Goal: Information Seeking & Learning: Learn about a topic

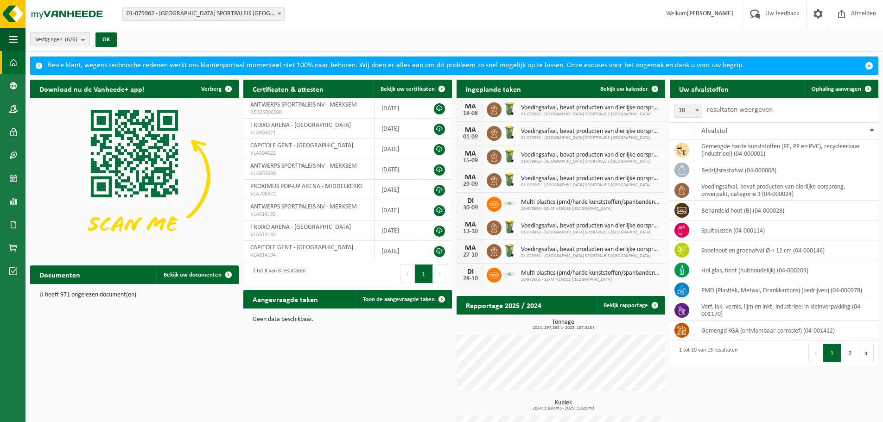
click at [9, 62] on span at bounding box center [13, 62] width 8 height 23
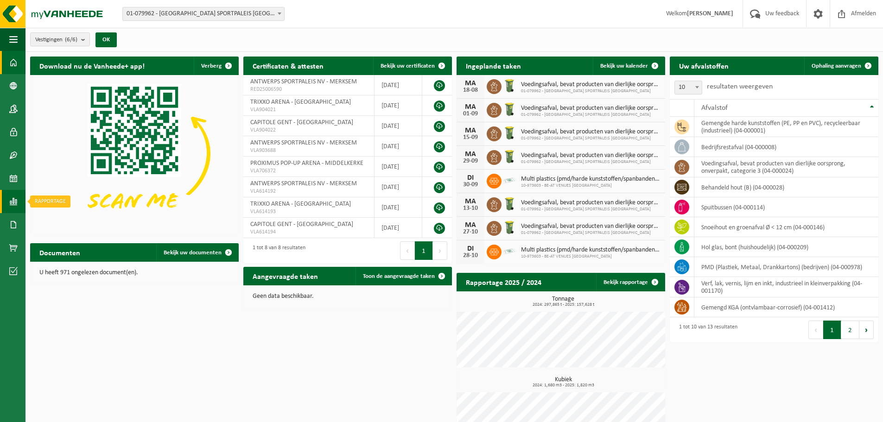
click at [16, 200] on span at bounding box center [13, 201] width 8 height 23
click at [63, 203] on span "In grafiekvorm" at bounding box center [75, 202] width 42 height 18
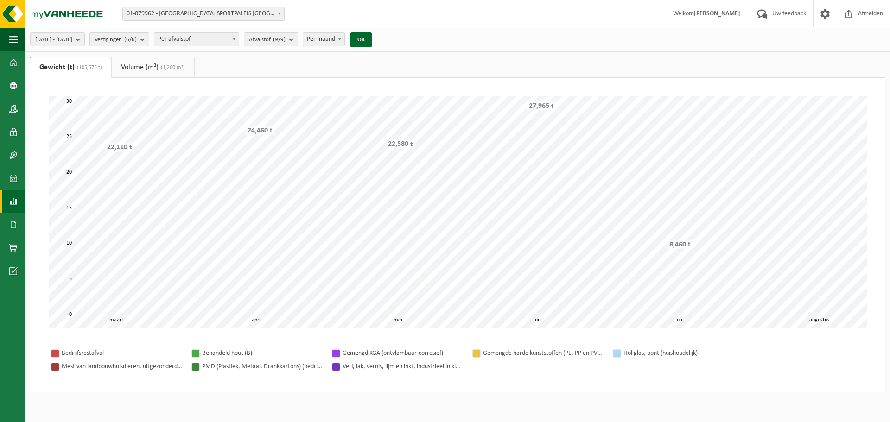
click at [220, 31] on div "2025-03-01 - 2025-08-18 Huidige maand Vorige maand Laatste 6 maanden Huidig jaa…" at bounding box center [203, 40] width 356 height 20
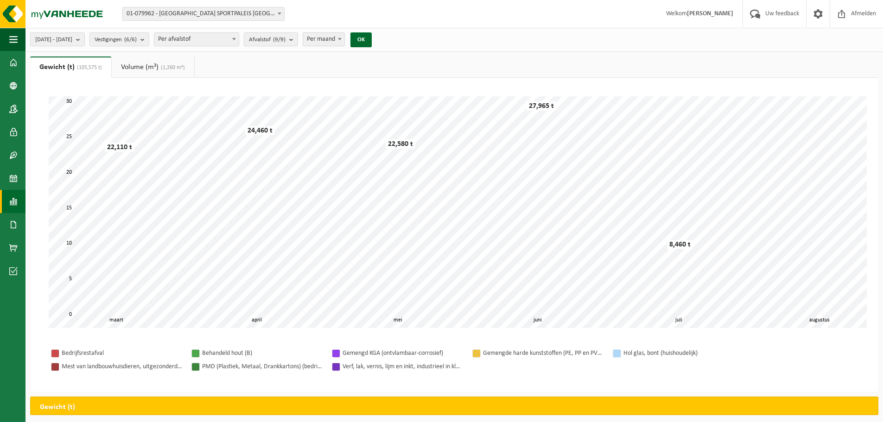
click at [220, 41] on span "Per afvalstof" at bounding box center [196, 39] width 84 height 13
click at [286, 40] on span "Afvalstof (9/9)" at bounding box center [267, 40] width 37 height 14
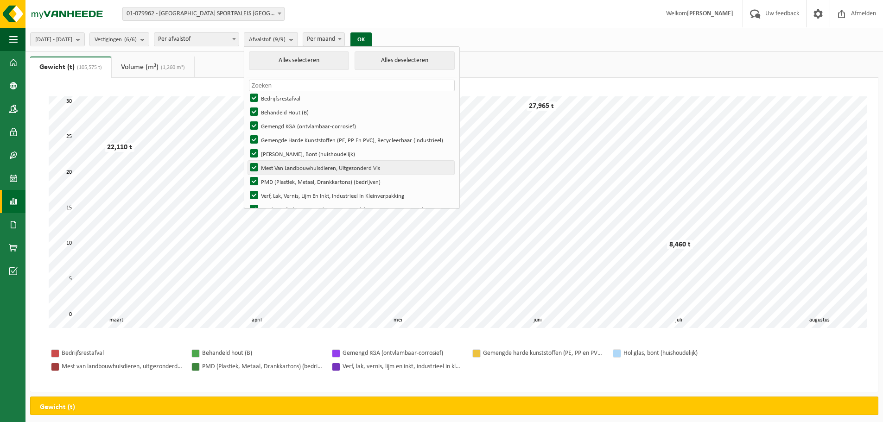
scroll to position [13, 0]
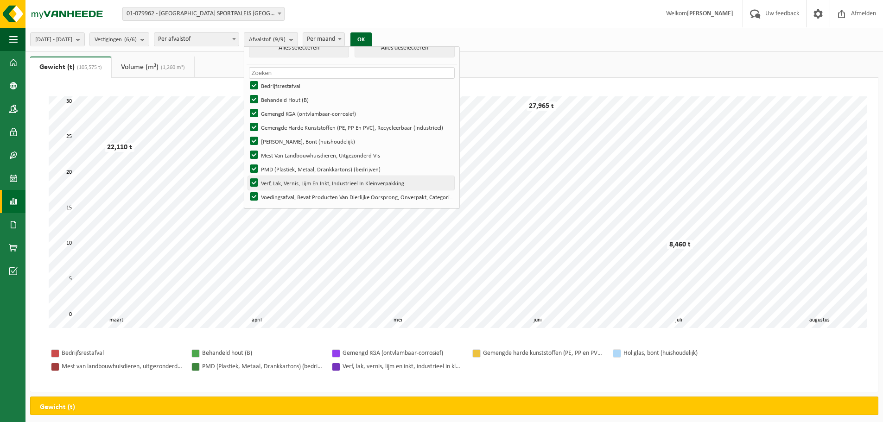
click at [334, 183] on label "Verf, Lak, Vernis, Lijm En Inkt, Industrieel In Kleinverpakking" at bounding box center [351, 183] width 206 height 14
click at [247, 176] on input "Verf, Lak, Vernis, Lijm En Inkt, Industrieel In Kleinverpakking" at bounding box center [246, 176] width 0 height 0
checkbox input "false"
click at [337, 166] on label "PMD (Plastiek, Metaal, Drankkartons) (bedrijven)" at bounding box center [351, 169] width 206 height 14
click at [247, 162] on input "PMD (Plastiek, Metaal, Drankkartons) (bedrijven)" at bounding box center [246, 162] width 0 height 0
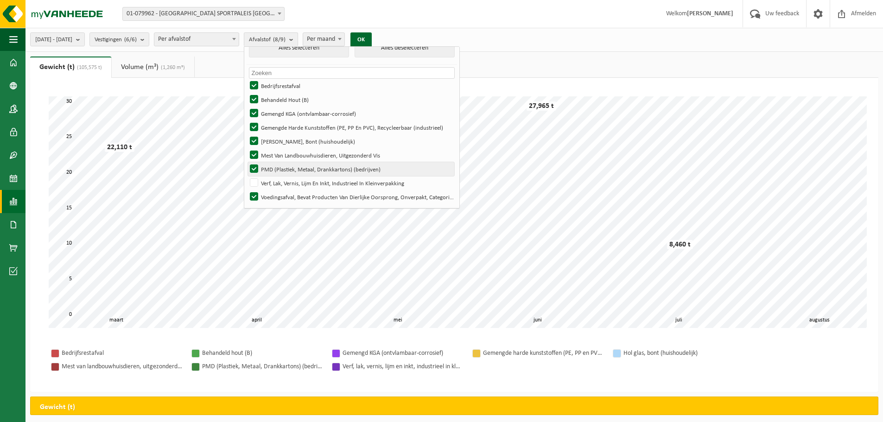
checkbox input "false"
click at [338, 152] on label "Mest Van Landbouwhuisdieren, Uitgezonderd Vis" at bounding box center [351, 155] width 206 height 14
click at [247, 148] on input "Mest Van Landbouwhuisdieren, Uitgezonderd Vis" at bounding box center [246, 148] width 0 height 0
checkbox input "false"
click at [339, 139] on label "Hol Glas, Bont (huishoudelijk)" at bounding box center [351, 141] width 206 height 14
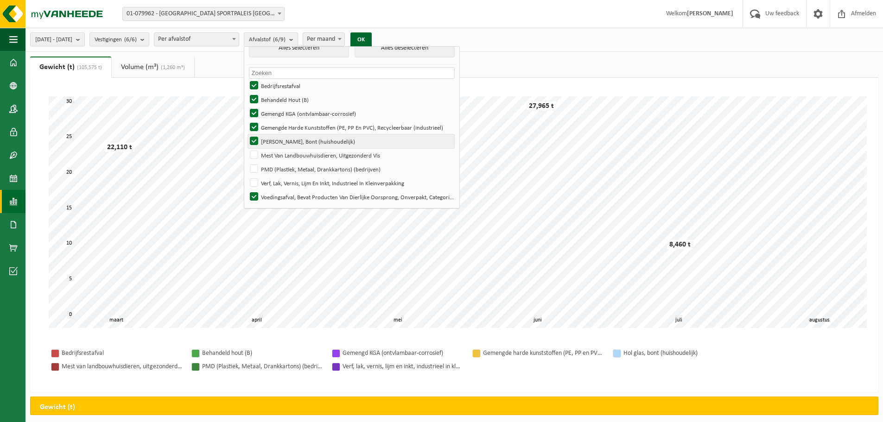
click at [247, 134] on input "Hol Glas, Bont (huishoudelijk)" at bounding box center [246, 134] width 0 height 0
checkbox input "false"
click at [341, 122] on label "Gemengde Harde Kunststoffen (PE, PP En PVC), Recycleerbaar (industrieel)" at bounding box center [351, 128] width 206 height 14
click at [247, 121] on input "Gemengde Harde Kunststoffen (PE, PP En PVC), Recycleerbaar (industrieel)" at bounding box center [246, 120] width 0 height 0
checkbox input "false"
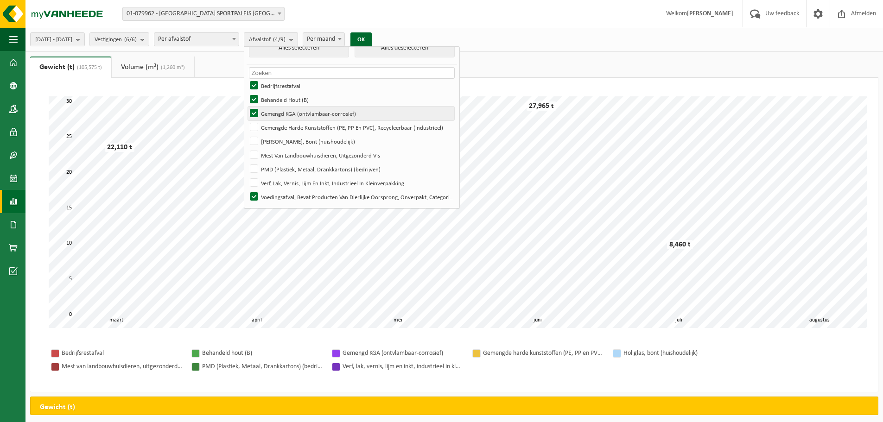
click at [341, 107] on label "Gemengd KGA (ontvlambaar-corrosief)" at bounding box center [351, 114] width 206 height 14
click at [247, 107] on input "Gemengd KGA (ontvlambaar-corrosief)" at bounding box center [246, 106] width 0 height 0
checkbox input "false"
click at [341, 95] on label "Behandeld Hout (B)" at bounding box center [351, 100] width 206 height 14
click at [247, 93] on input "Behandeld Hout (B)" at bounding box center [246, 92] width 0 height 0
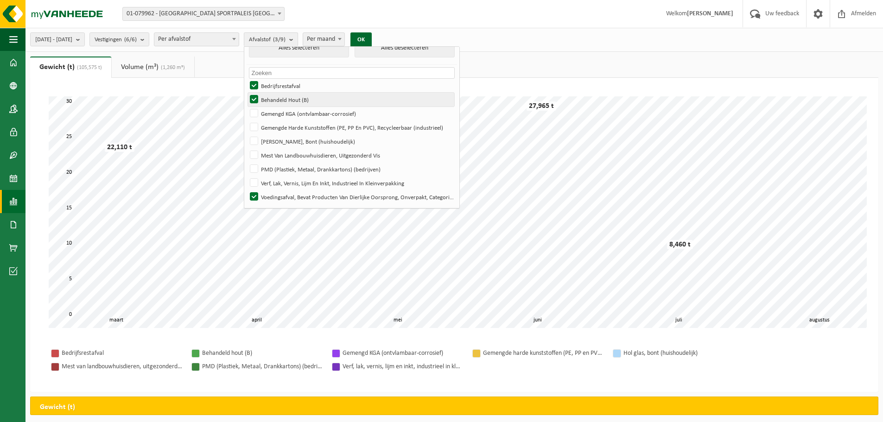
checkbox input "false"
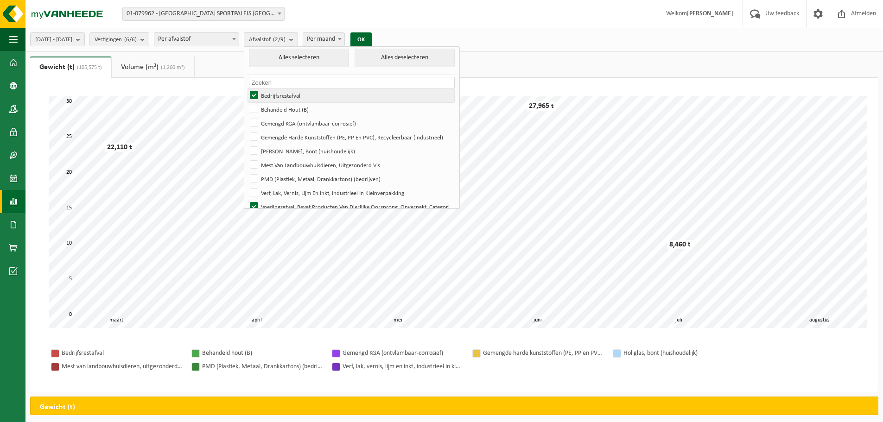
scroll to position [0, 0]
click at [335, 96] on label "Bedrijfsrestafval" at bounding box center [351, 98] width 206 height 14
click at [247, 91] on input "Bedrijfsrestafval" at bounding box center [246, 91] width 0 height 0
checkbox input "false"
click at [382, 39] on div "2025-03-01 - 2025-08-18 Huidige maand Vorige maand Laatste 6 maanden Huidig jaa…" at bounding box center [203, 40] width 356 height 20
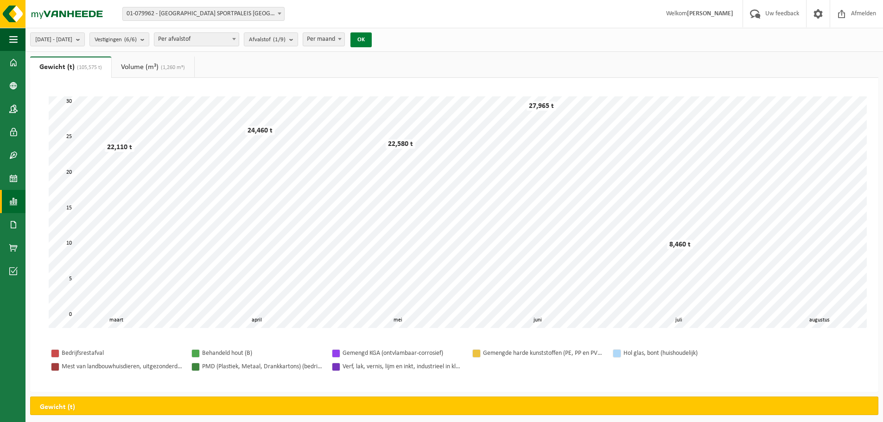
click at [372, 38] on button "OK" at bounding box center [360, 39] width 21 height 15
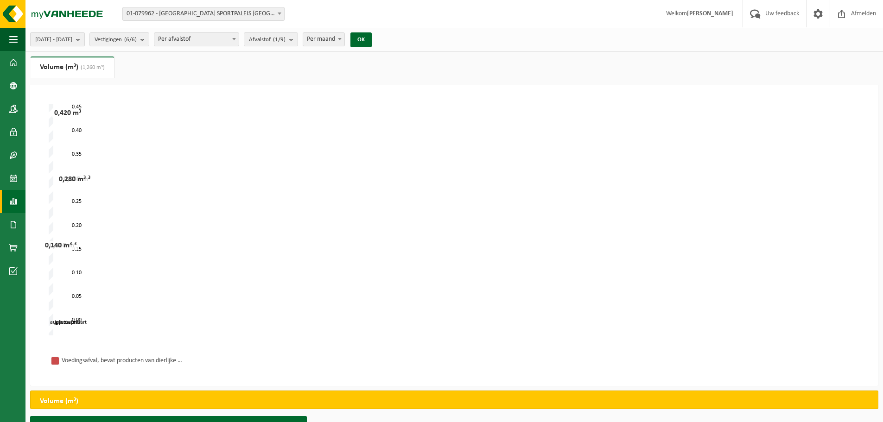
click at [72, 41] on span "[DATE] - [DATE]" at bounding box center [53, 40] width 37 height 14
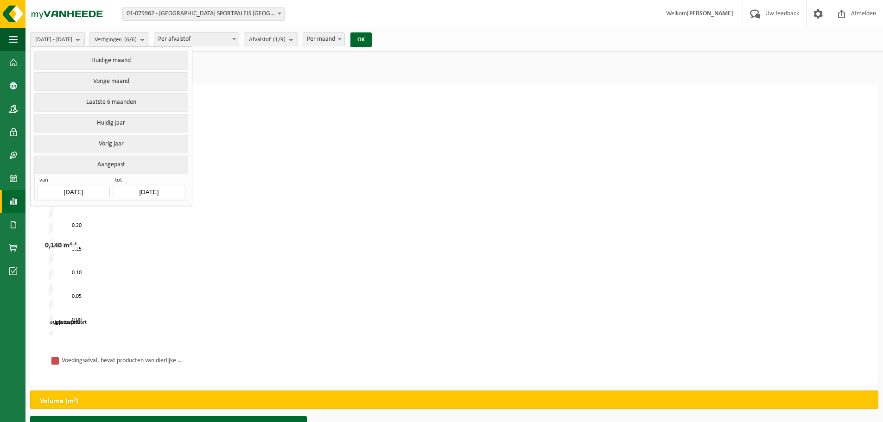
click at [251, 84] on ul "Gewicht (t) (105,575 t) Volume (m³) (1,260 m³)" at bounding box center [454, 71] width 848 height 29
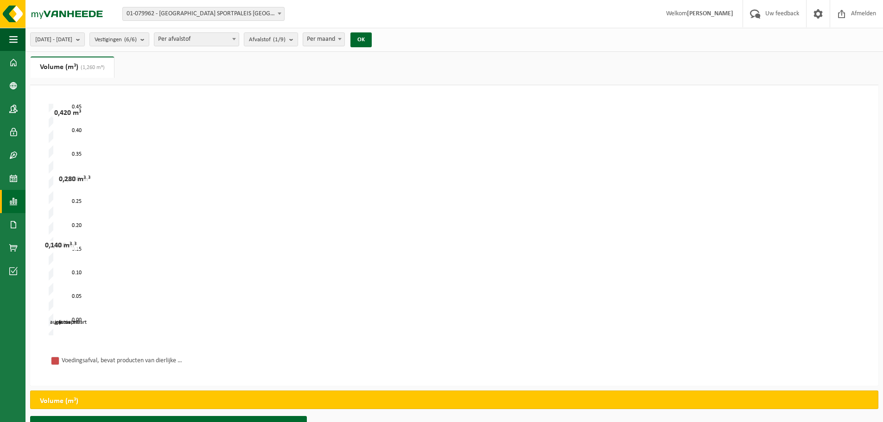
click at [129, 360] on div "Voedingsafval, bevat producten van dierlijke oorsprong, onverpakt, categorie 3" at bounding box center [122, 361] width 121 height 12
click at [137, 37] on span "Vestigingen (6/6)" at bounding box center [116, 40] width 42 height 14
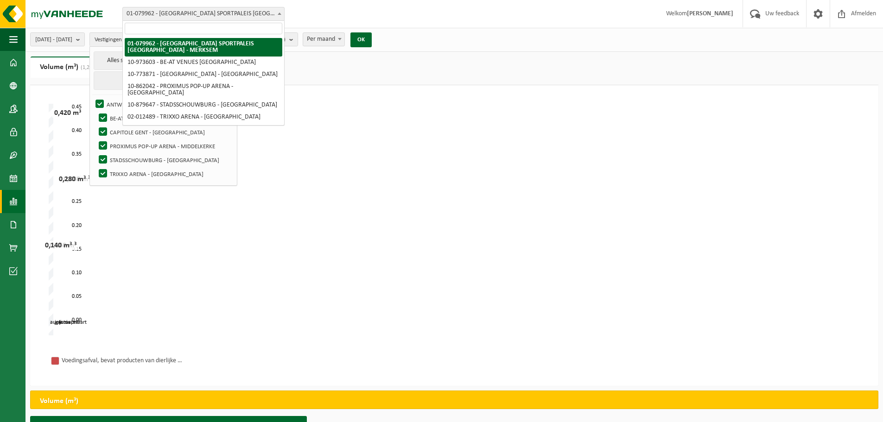
click at [190, 18] on span "01-079962 - [GEOGRAPHIC_DATA] SPORTPALEIS [GEOGRAPHIC_DATA] - MERKSEM" at bounding box center [203, 13] width 161 height 13
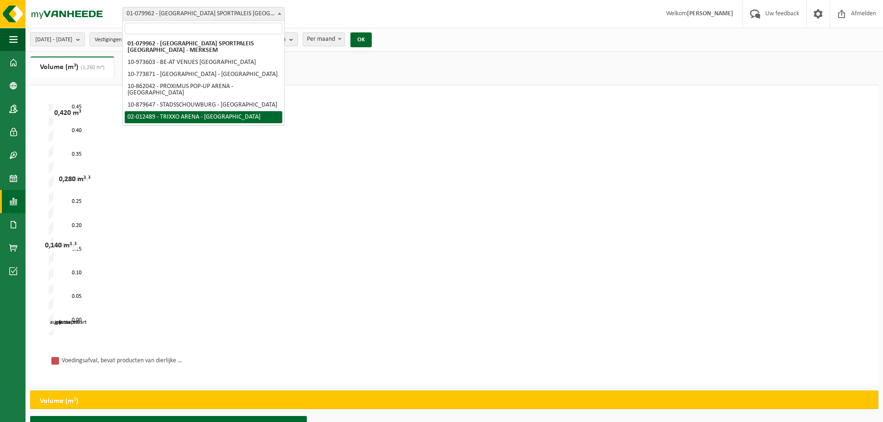
select select "16887"
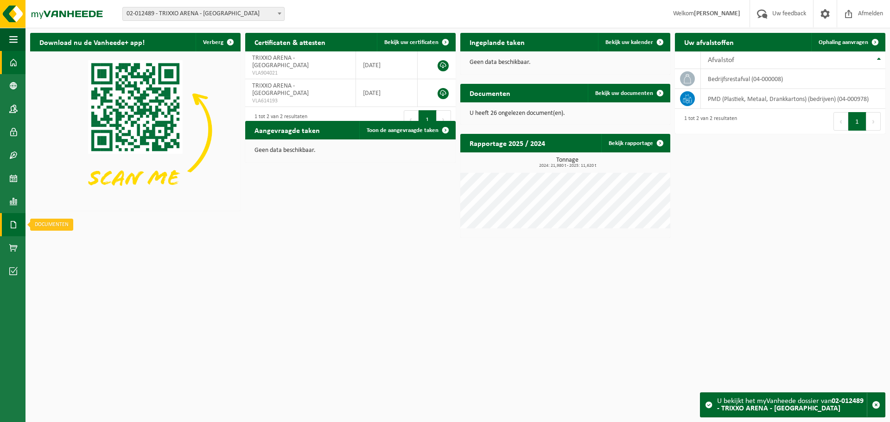
click at [8, 221] on link "Documenten" at bounding box center [12, 224] width 25 height 23
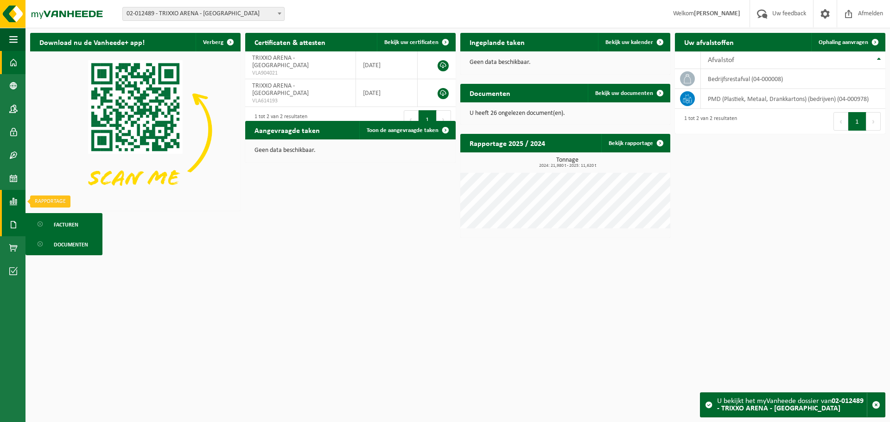
click at [15, 201] on span at bounding box center [13, 201] width 8 height 23
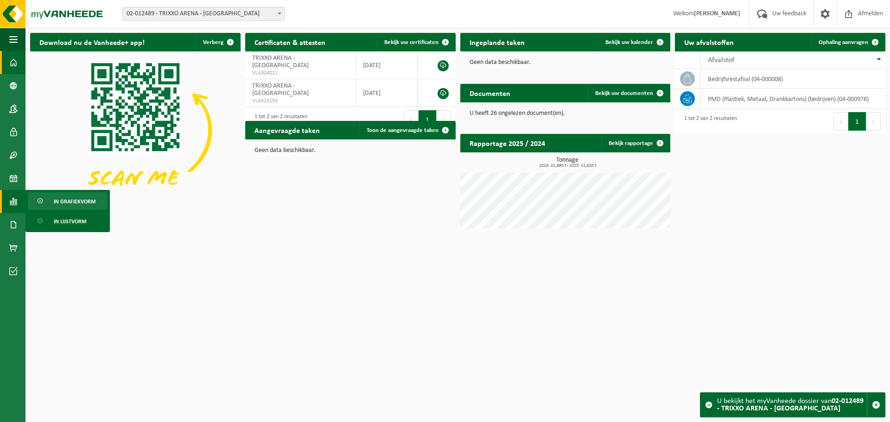
click at [64, 198] on span "In grafiekvorm" at bounding box center [75, 202] width 42 height 18
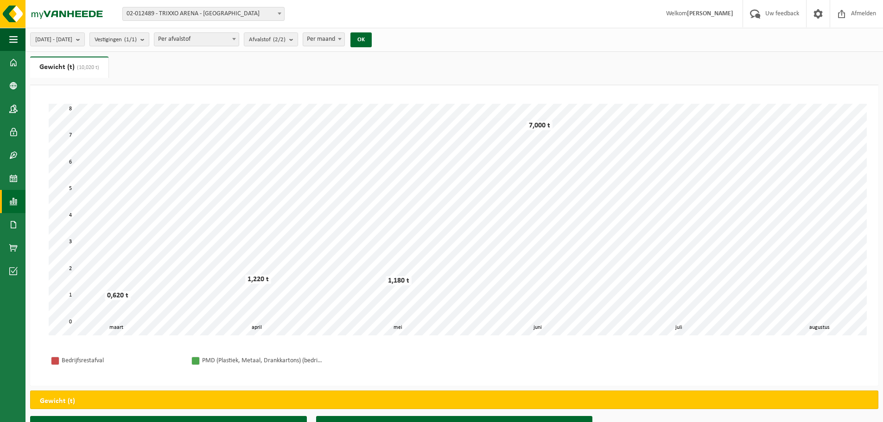
click at [149, 42] on button "Vestigingen (1/1)" at bounding box center [119, 39] width 60 height 14
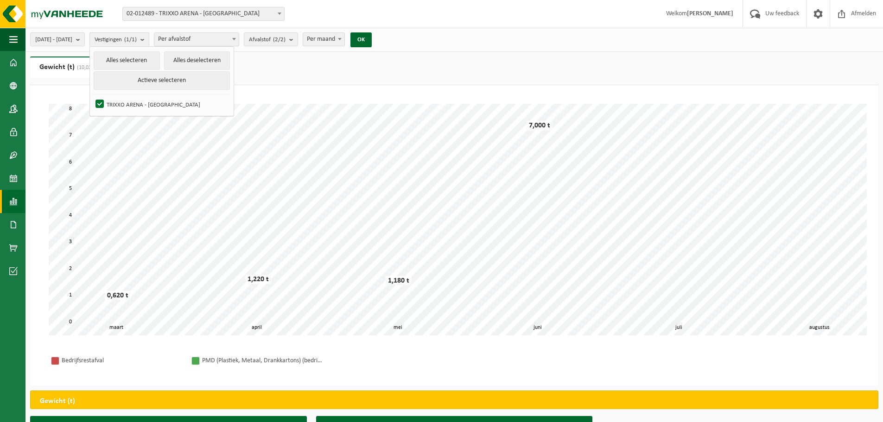
click at [149, 42] on button "Vestigingen (1/1)" at bounding box center [119, 39] width 60 height 14
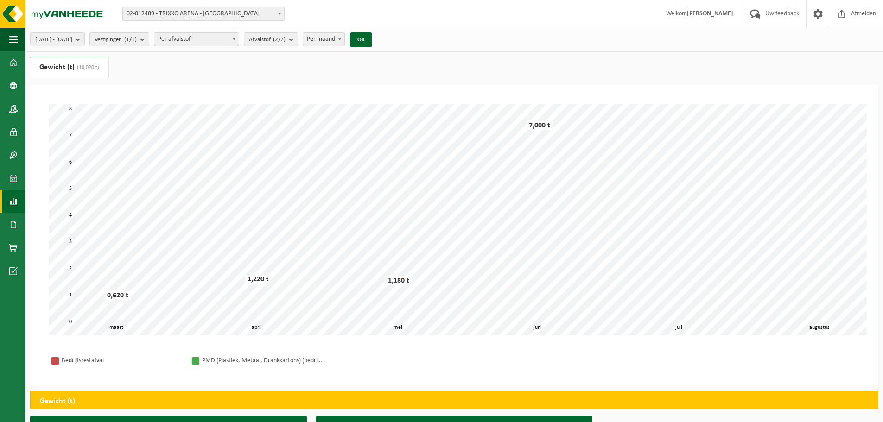
click at [212, 38] on span "Per afvalstof" at bounding box center [196, 39] width 84 height 13
click at [286, 42] on count "(2/2)" at bounding box center [279, 40] width 13 height 6
click at [344, 40] on span "Per maand" at bounding box center [323, 39] width 41 height 13
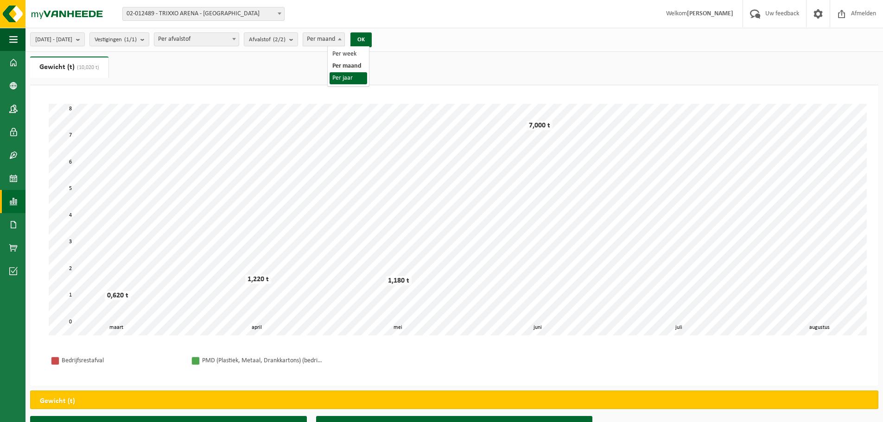
click at [292, 74] on ul "Gewicht (t) (10,020 t) Volume (m³)" at bounding box center [454, 71] width 848 height 29
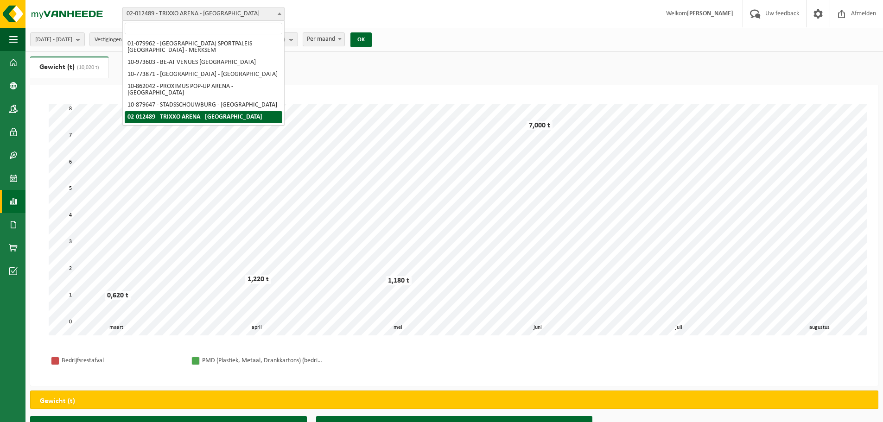
click at [225, 10] on span "02-012489 - TRIXXO ARENA - [GEOGRAPHIC_DATA]" at bounding box center [203, 13] width 161 height 13
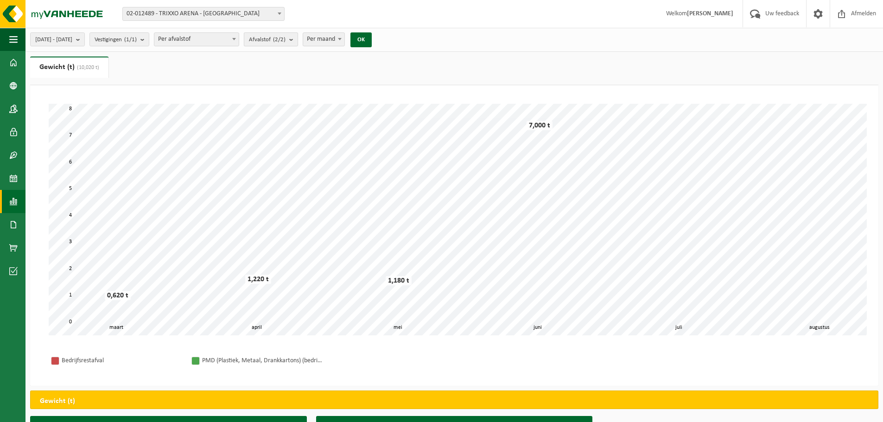
click at [286, 38] on span "Afvalstof (2/2)" at bounding box center [267, 40] width 37 height 14
